Goal: Task Accomplishment & Management: Complete application form

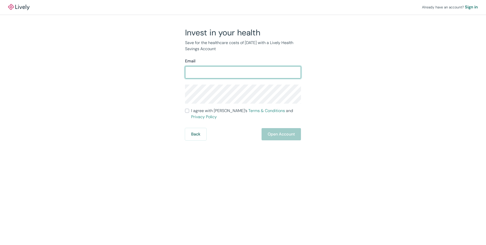
click at [200, 70] on input "Email" at bounding box center [243, 72] width 116 height 10
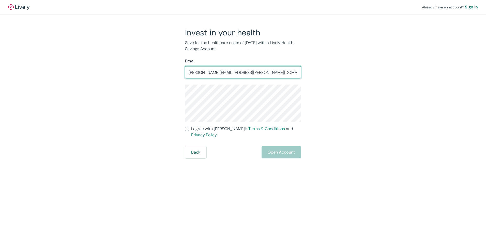
click at [241, 72] on input "[PERSON_NAME][EMAIL_ADDRESS][PERSON_NAME][DOMAIN_NAME]" at bounding box center [243, 72] width 116 height 10
drag, startPoint x: 205, startPoint y: 72, endPoint x: 204, endPoint y: 75, distance: 3.0
click at [204, 75] on input "[PERSON_NAME][EMAIL_ADDRESS][DOMAIN_NAME]" at bounding box center [243, 72] width 116 height 10
type input "[EMAIL_ADDRESS][DOMAIN_NAME]"
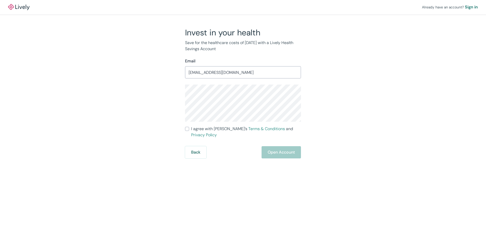
drag, startPoint x: 186, startPoint y: 128, endPoint x: 191, endPoint y: 128, distance: 4.6
click at [186, 128] on input "I agree with Lively’s Terms & Conditions and Privacy Policy" at bounding box center [187, 129] width 4 height 4
checkbox input "true"
click at [285, 146] on button "Open Account" at bounding box center [281, 152] width 39 height 12
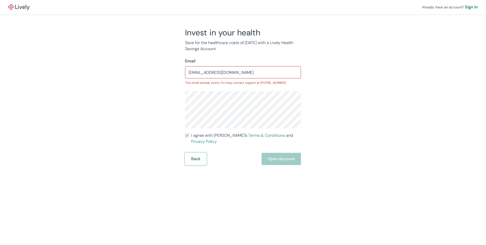
click at [194, 153] on button "Back" at bounding box center [195, 159] width 21 height 12
